Goal: Transaction & Acquisition: Purchase product/service

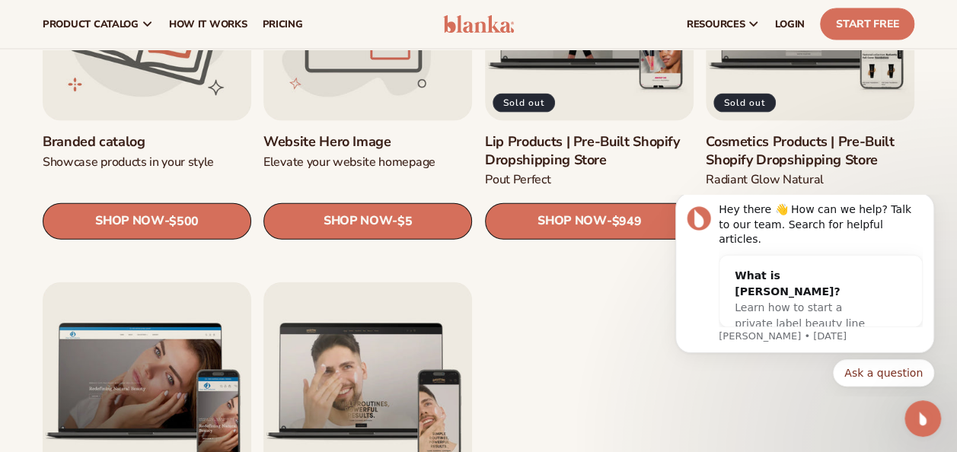
scroll to position [1598, 0]
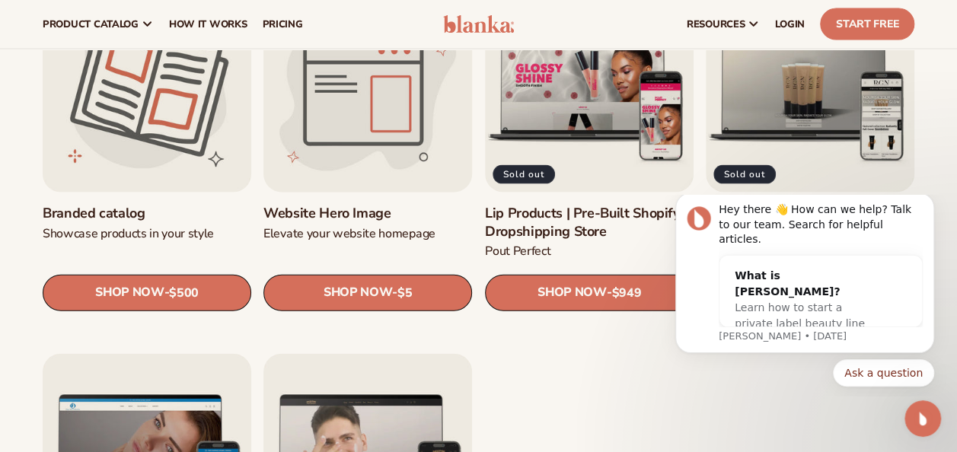
click at [403, 205] on link "Website Hero Image" at bounding box center [367, 214] width 209 height 18
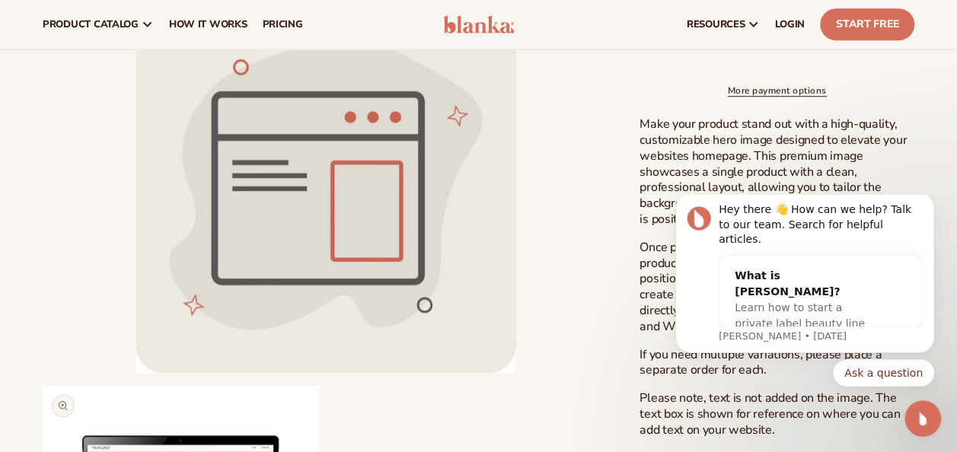
scroll to position [457, 0]
